Goal: Obtain resource: Obtain resource

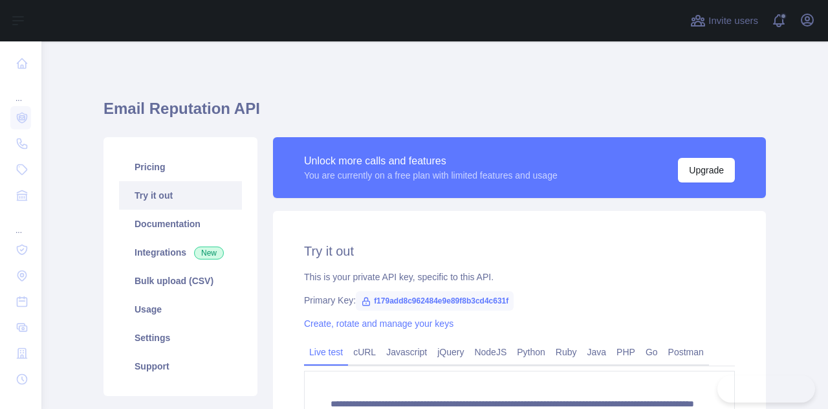
drag, startPoint x: 0, startPoint y: 0, endPoint x: 406, endPoint y: 222, distance: 463.0
click at [360, 342] on link "cURL" at bounding box center [364, 352] width 33 height 21
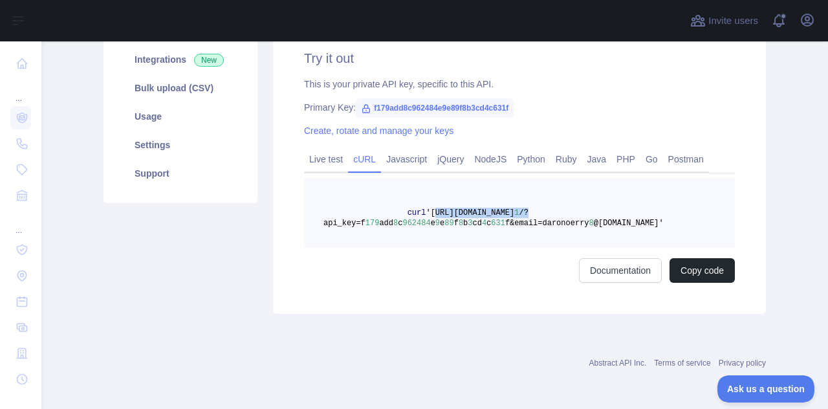
drag, startPoint x: 421, startPoint y: 212, endPoint x: 608, endPoint y: 209, distance: 187.0
click at [608, 209] on span "curl '[URL][DOMAIN_NAME] 1 /?api_key=f 179 add 8 c 962484 e 9 e 89 f 8 b 3 cd 4…" at bounding box center [493, 217] width 340 height 19
copy span "[URL][DOMAIN_NAME] 1 /?"
click at [318, 221] on pre "curl '[URL][DOMAIN_NAME] 1 /?api_key=f 179 add 8 c 962484 e 9 e 89 f 8 b 3 cd 4…" at bounding box center [519, 213] width 431 height 70
copy span "api_key"
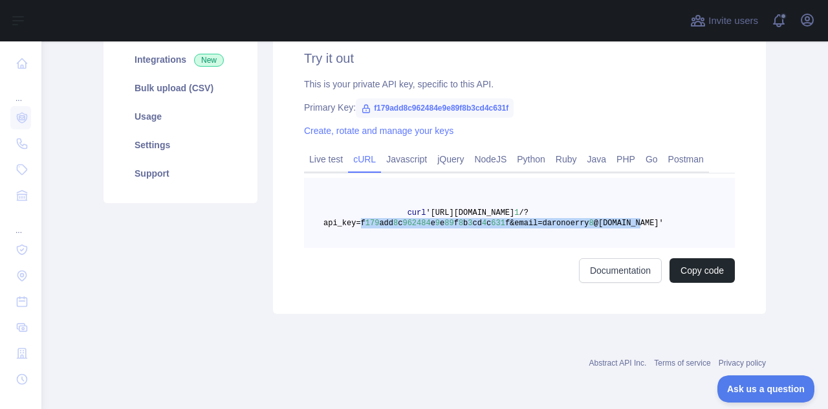
drag, startPoint x: 352, startPoint y: 222, endPoint x: 376, endPoint y: 186, distance: 43.4
click at [595, 221] on span "curl '[URL][DOMAIN_NAME] 1 /?api_key=f 179 add 8 c 962484 e 9 e 89 f 8 b 3 cd 4…" at bounding box center [493, 217] width 340 height 19
click at [314, 160] on link "Live test" at bounding box center [326, 159] width 44 height 21
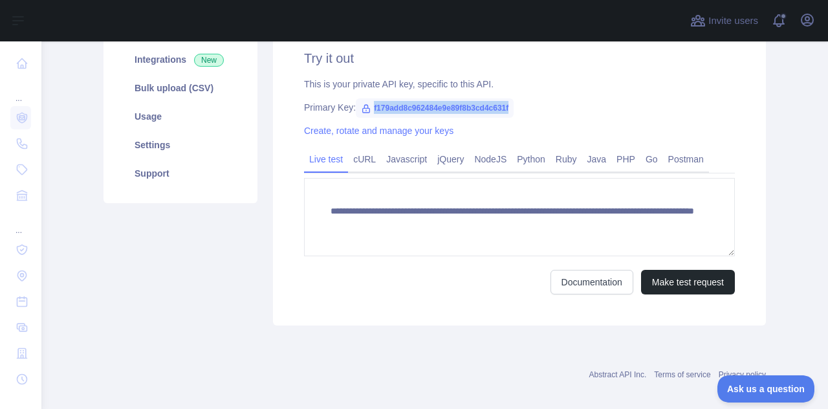
drag, startPoint x: 365, startPoint y: 107, endPoint x: 505, endPoint y: 108, distance: 139.8
click at [505, 108] on span "f179add8c962484e9e89f8b3cd4c631f" at bounding box center [435, 107] width 158 height 19
copy span "f179add8c962484e9e89f8b3cd4c631f"
